Goal: Navigation & Orientation: Find specific page/section

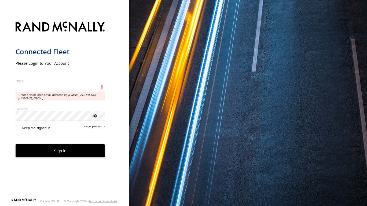
type input "**********"
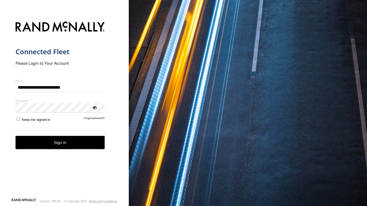
click at [36, 147] on button "Sign in" at bounding box center [60, 142] width 89 height 13
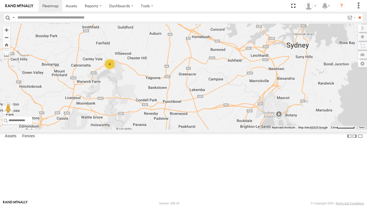
click at [356, 38] on div "3 4 RJ5911-R79" at bounding box center [183, 77] width 367 height 106
click at [360, 36] on label at bounding box center [362, 37] width 9 height 8
click at [0, 0] on span "Basemaps" at bounding box center [0, 0] width 0 height 0
click at [0, 0] on span "Satellite + Roadmap" at bounding box center [0, 0] width 0 height 0
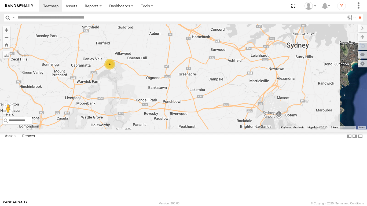
click at [0, 0] on span "Overlays" at bounding box center [0, 0] width 0 height 0
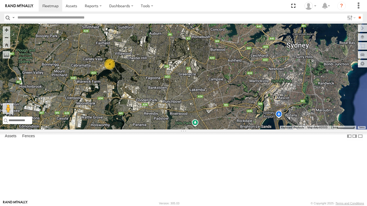
click at [0, 0] on span "Traffic" at bounding box center [0, 0] width 0 height 0
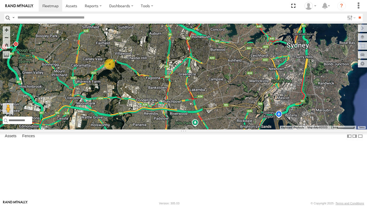
click at [358, 27] on label at bounding box center [362, 28] width 9 height 8
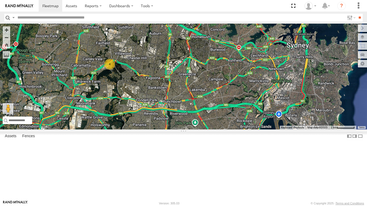
click at [175, 10] on span at bounding box center [176, 3] width 12 height 14
